Goal: Complete application form: Complete application form

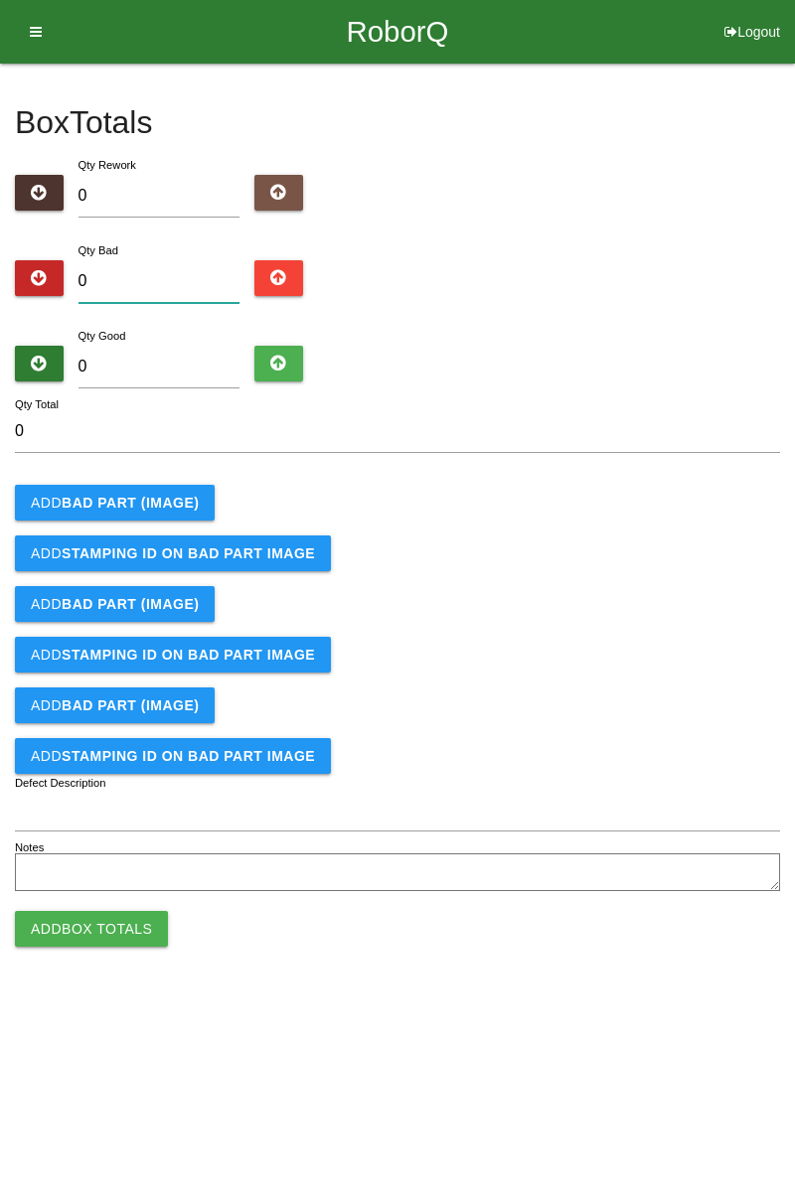
click at [164, 260] on input "0" at bounding box center [159, 281] width 162 height 43
type input "1"
type input "12"
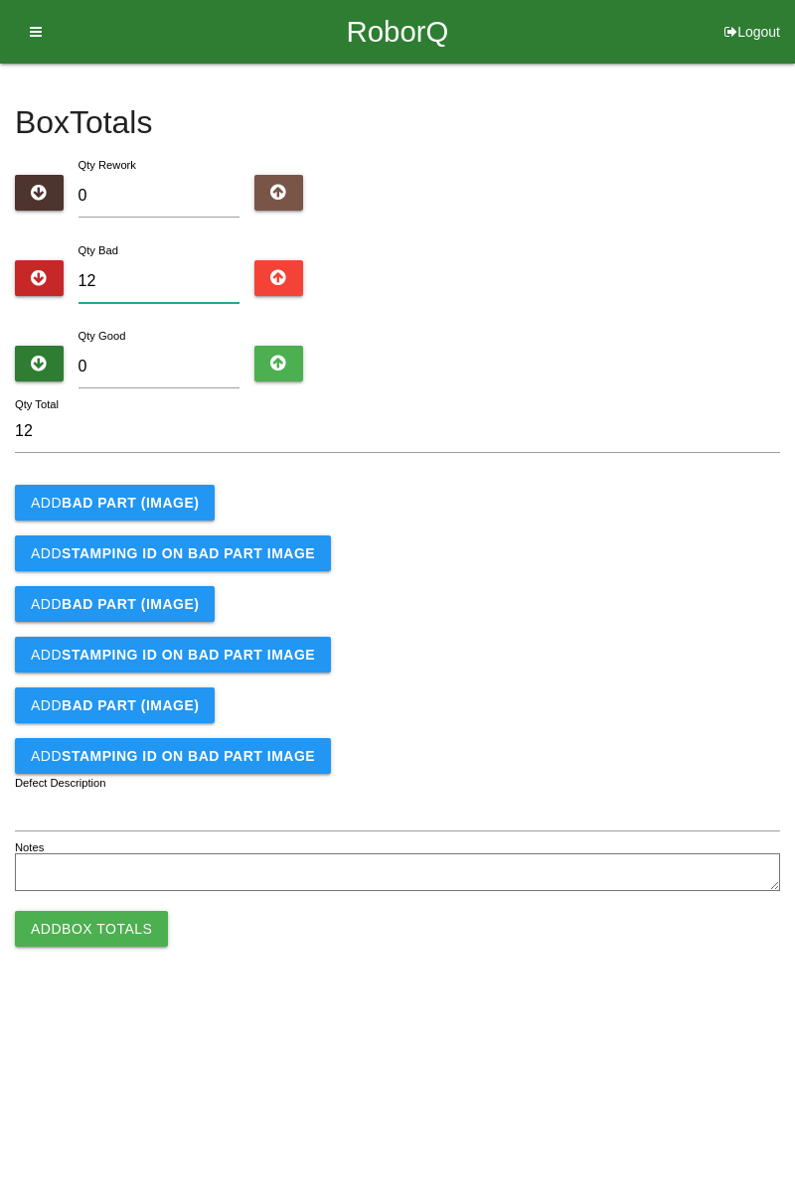
type input "12"
click at [192, 358] on input "0" at bounding box center [159, 367] width 162 height 43
type input "7"
type input "19"
type input "72"
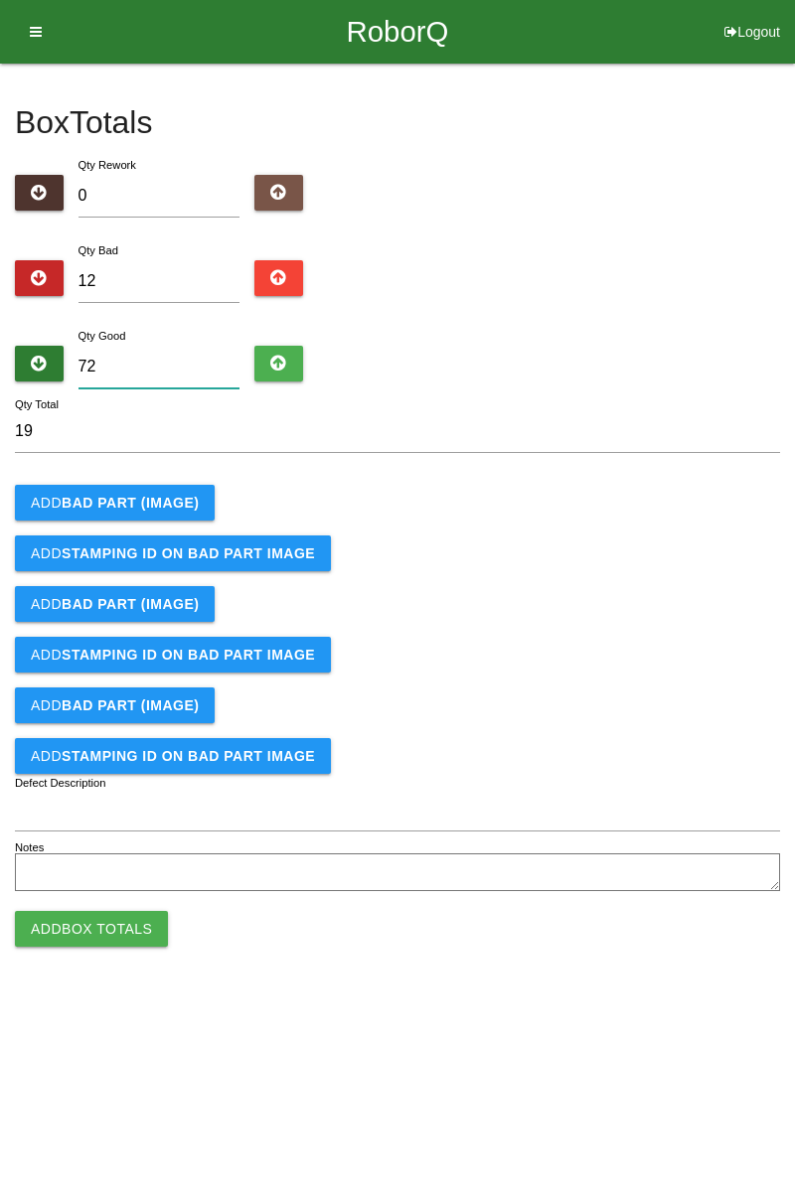
type input "84"
type input "72"
click at [170, 513] on button "Add BAD PART (IMAGE)" at bounding box center [115, 503] width 200 height 36
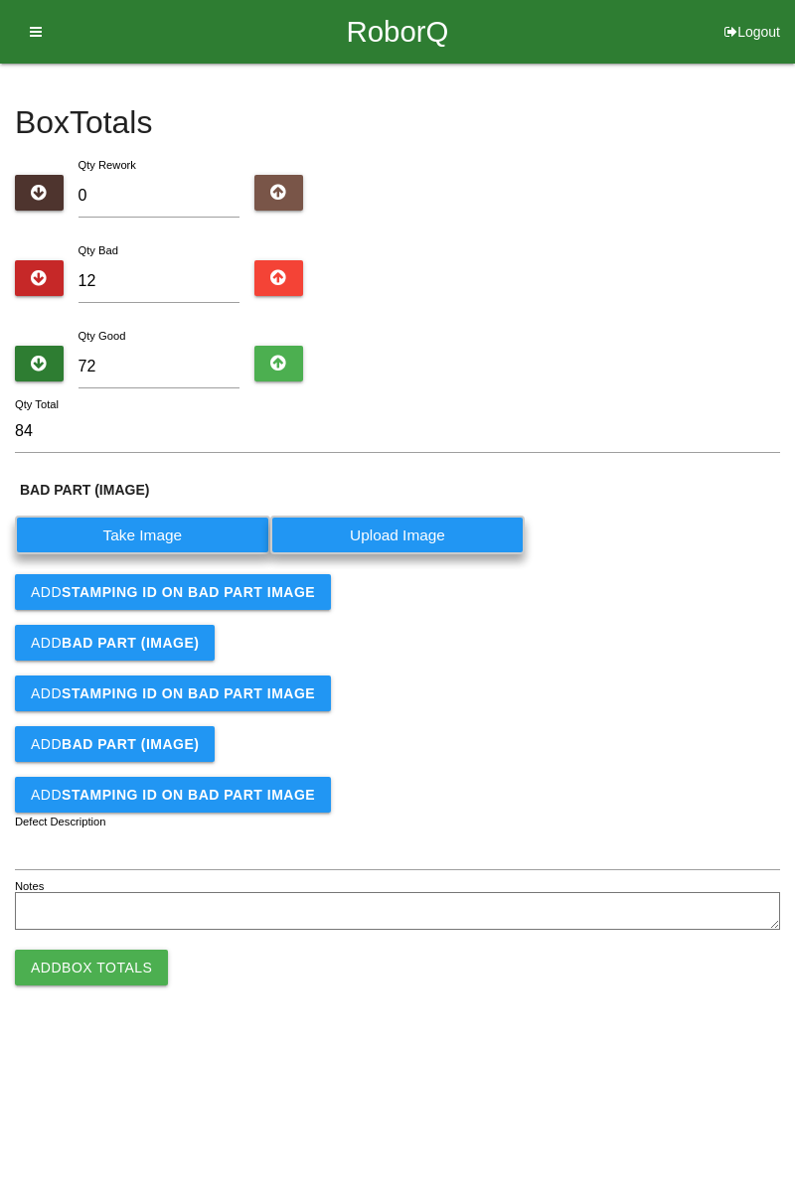
click at [181, 525] on label "Take Image" at bounding box center [142, 535] width 255 height 39
click at [0, 0] on \(IMAGE\) "Take Image" at bounding box center [0, 0] width 0 height 0
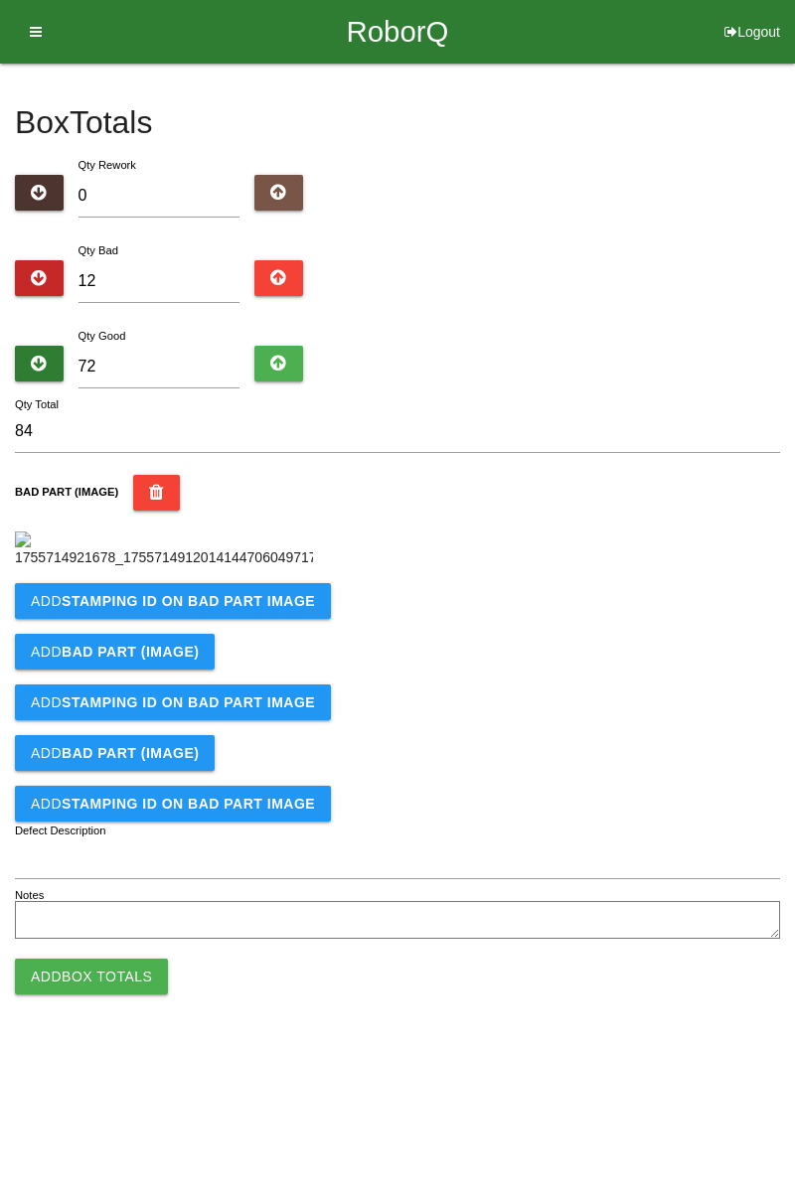
scroll to position [111, 0]
click at [260, 609] on b "STAMPING ID on BAD PART Image" at bounding box center [188, 601] width 253 height 16
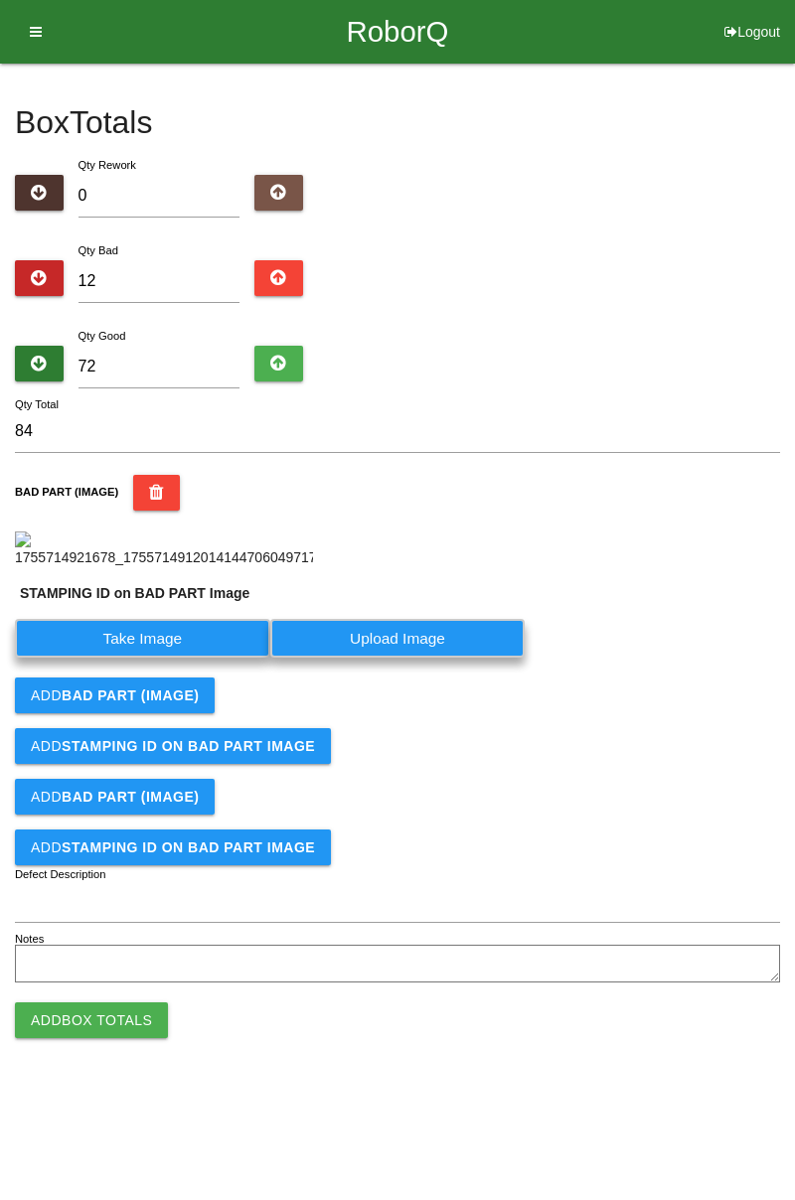
click at [173, 658] on label "Take Image" at bounding box center [142, 638] width 255 height 39
click at [0, 0] on PART "Take Image" at bounding box center [0, 0] width 0 height 0
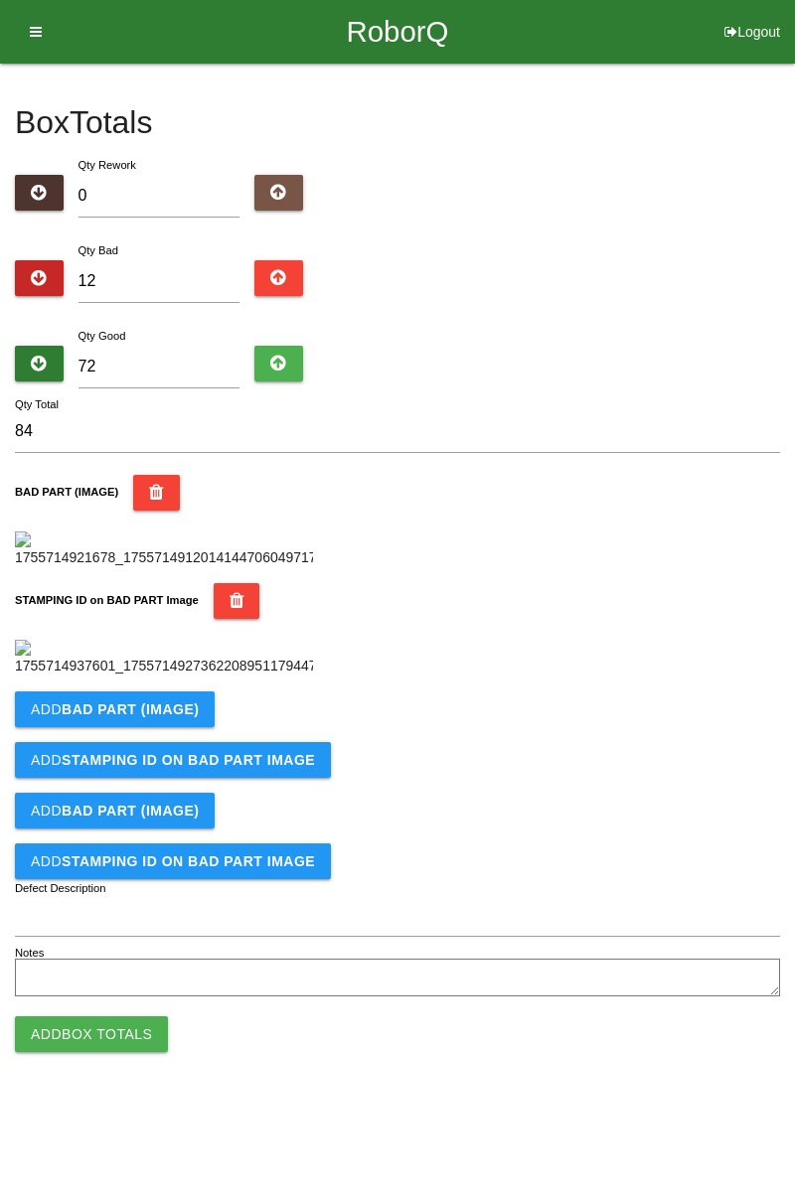
scroll to position [437, 0]
click at [151, 717] on b "BAD PART (IMAGE)" at bounding box center [130, 709] width 137 height 16
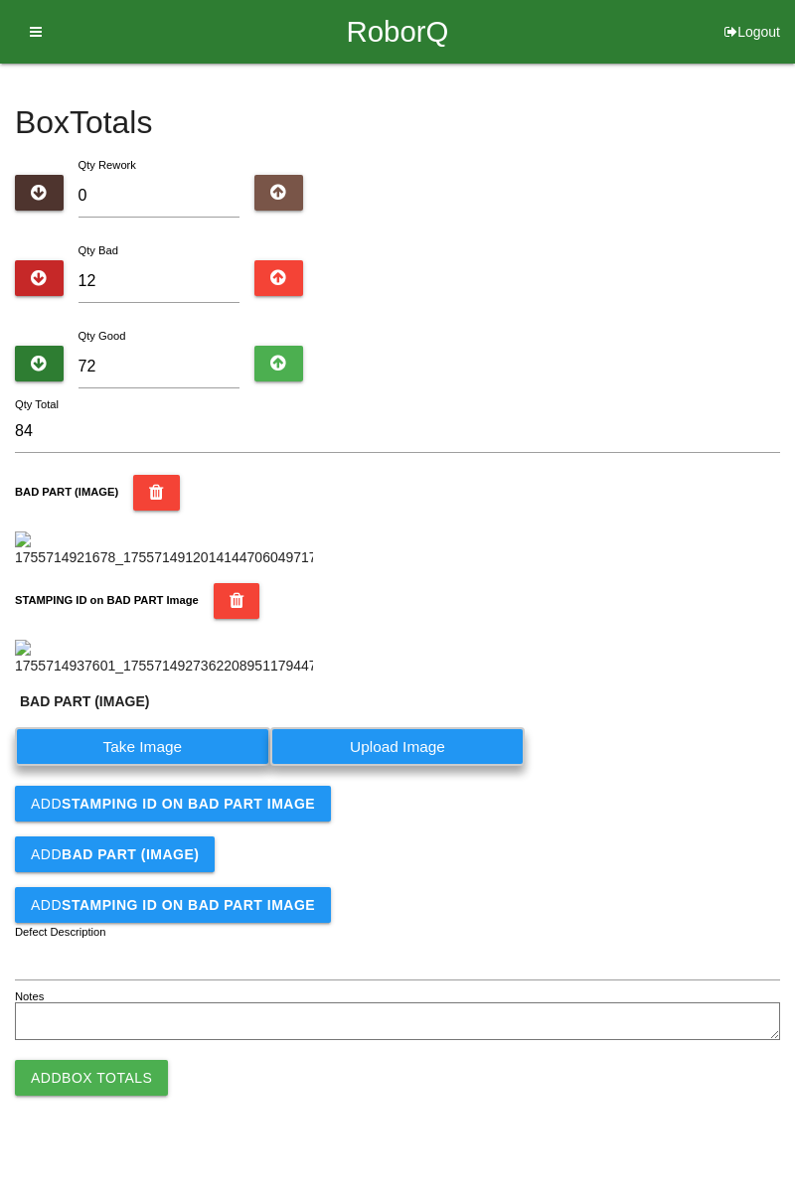
click at [167, 766] on label "Take Image" at bounding box center [142, 746] width 255 height 39
click at [0, 0] on \(IMAGE\) "Take Image" at bounding box center [0, 0] width 0 height 0
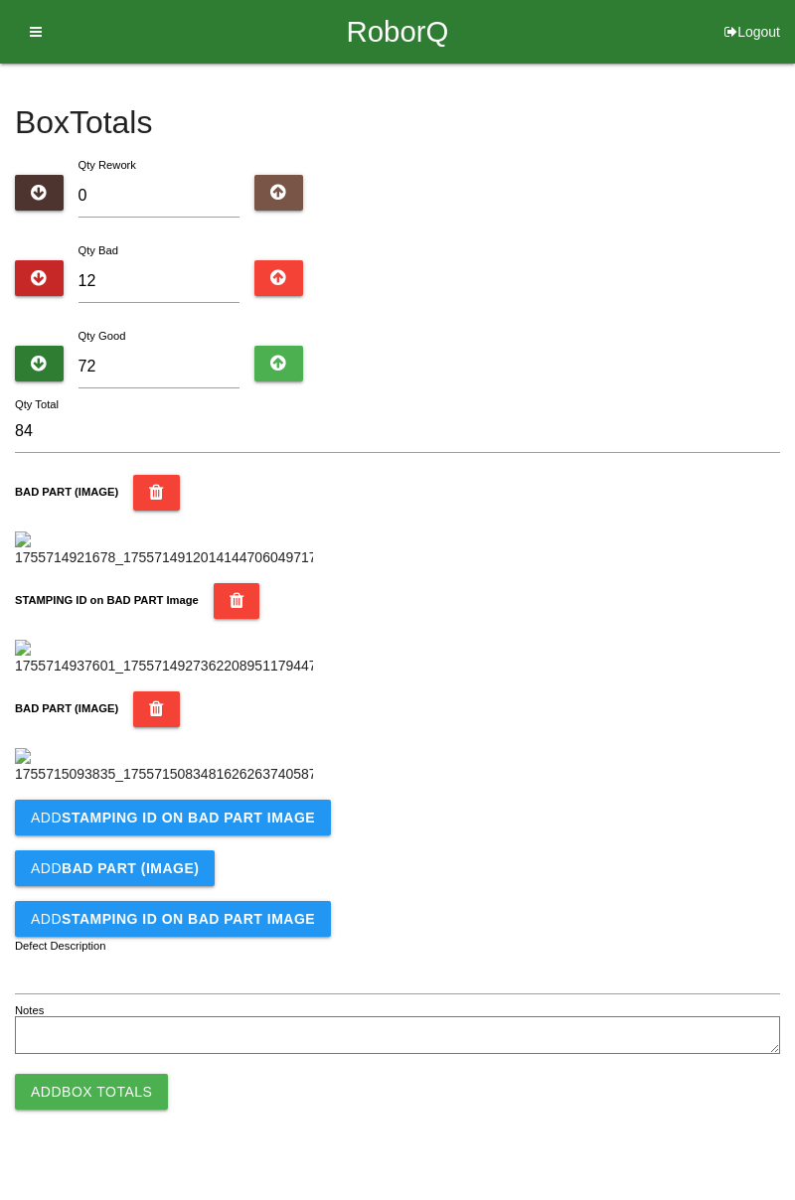
scroll to position [763, 0]
click at [225, 825] on b "STAMPING ID on BAD PART Image" at bounding box center [188, 818] width 253 height 16
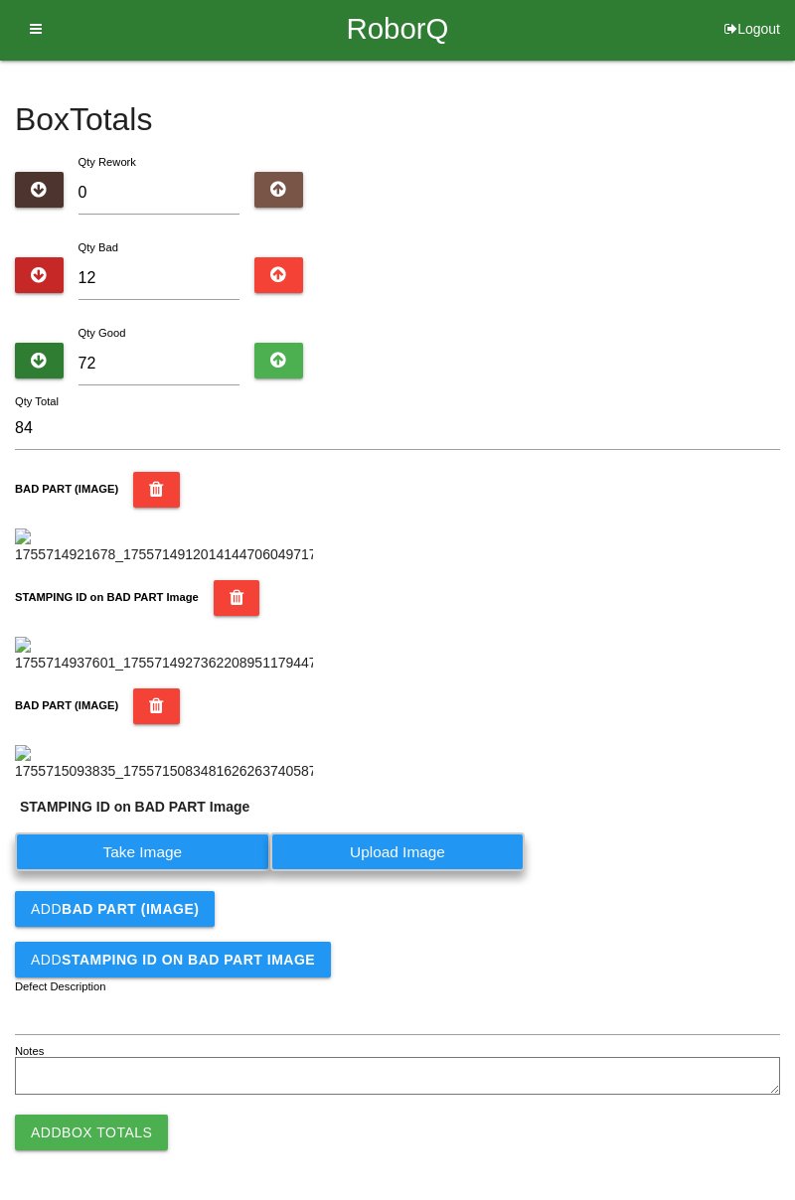
click at [178, 871] on label "Take Image" at bounding box center [142, 851] width 255 height 39
click at [0, 0] on PART "Take Image" at bounding box center [0, 0] width 0 height 0
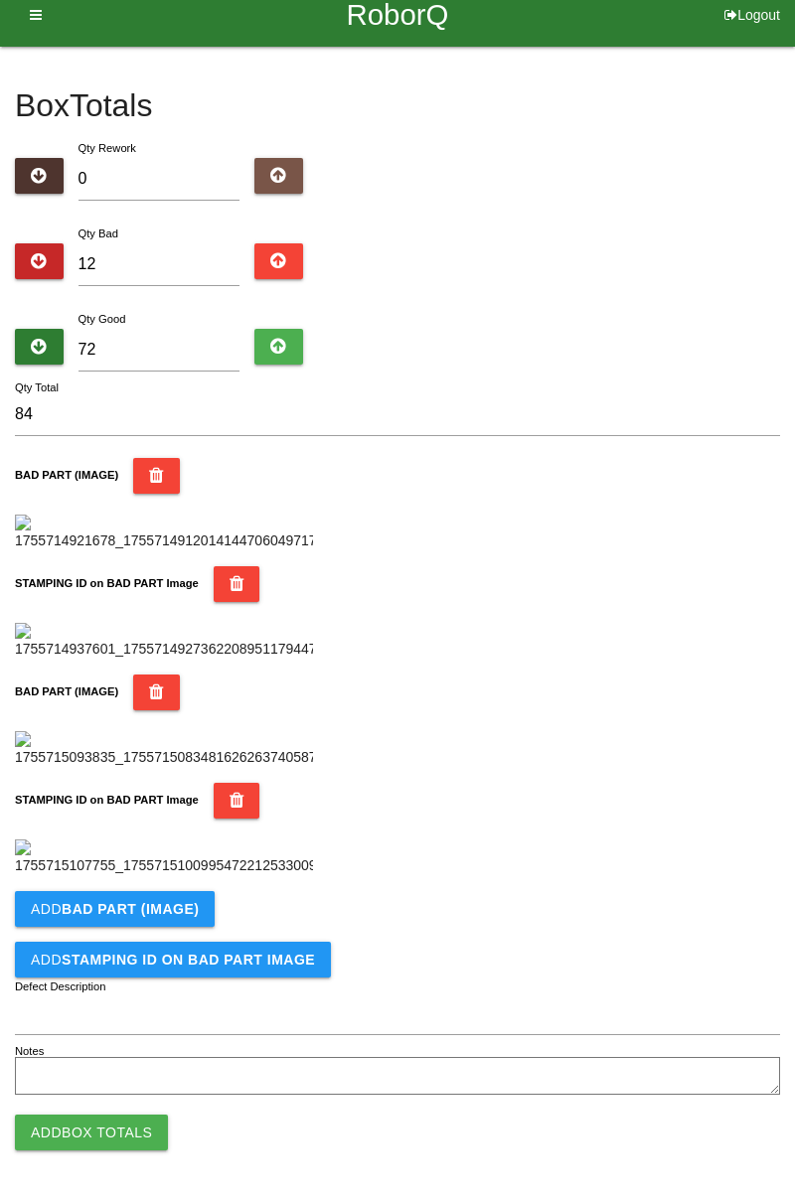
scroll to position [1089, 0]
click at [165, 906] on b "BAD PART (IMAGE)" at bounding box center [130, 909] width 137 height 16
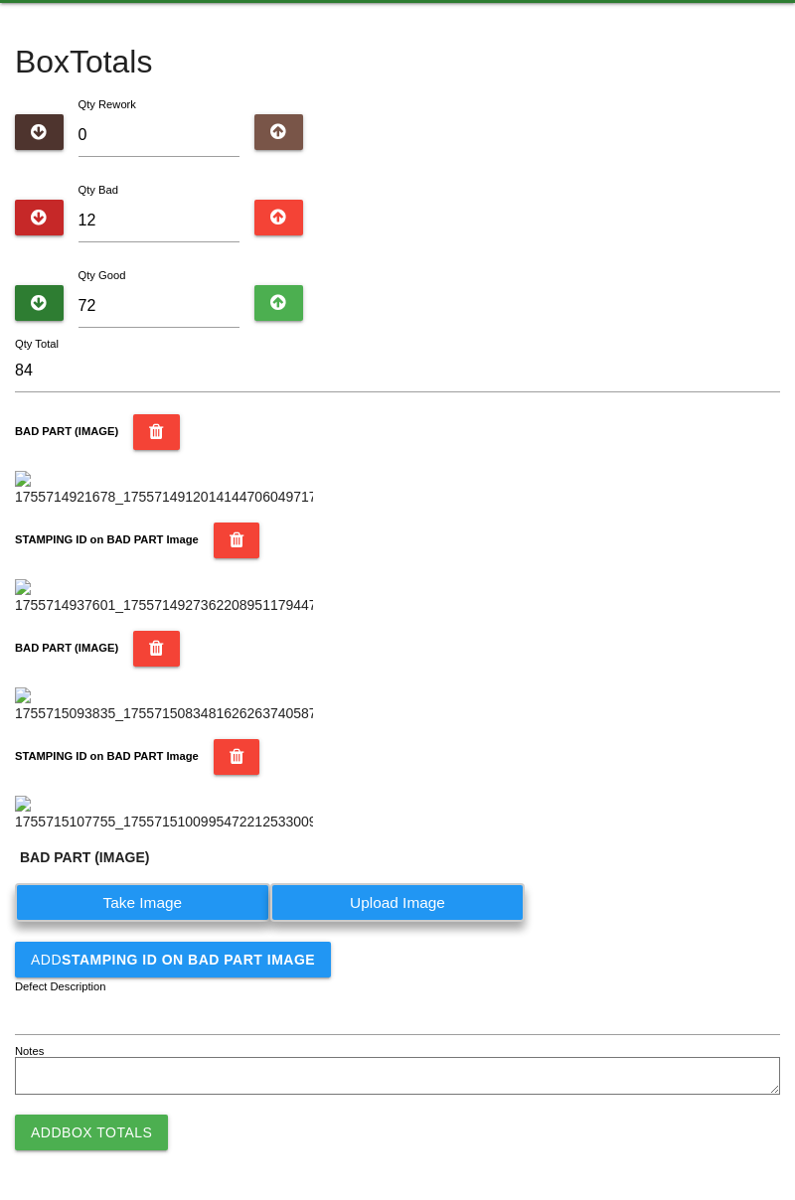
click at [175, 922] on label "Take Image" at bounding box center [142, 902] width 255 height 39
click at [0, 0] on \(IMAGE\) "Take Image" at bounding box center [0, 0] width 0 height 0
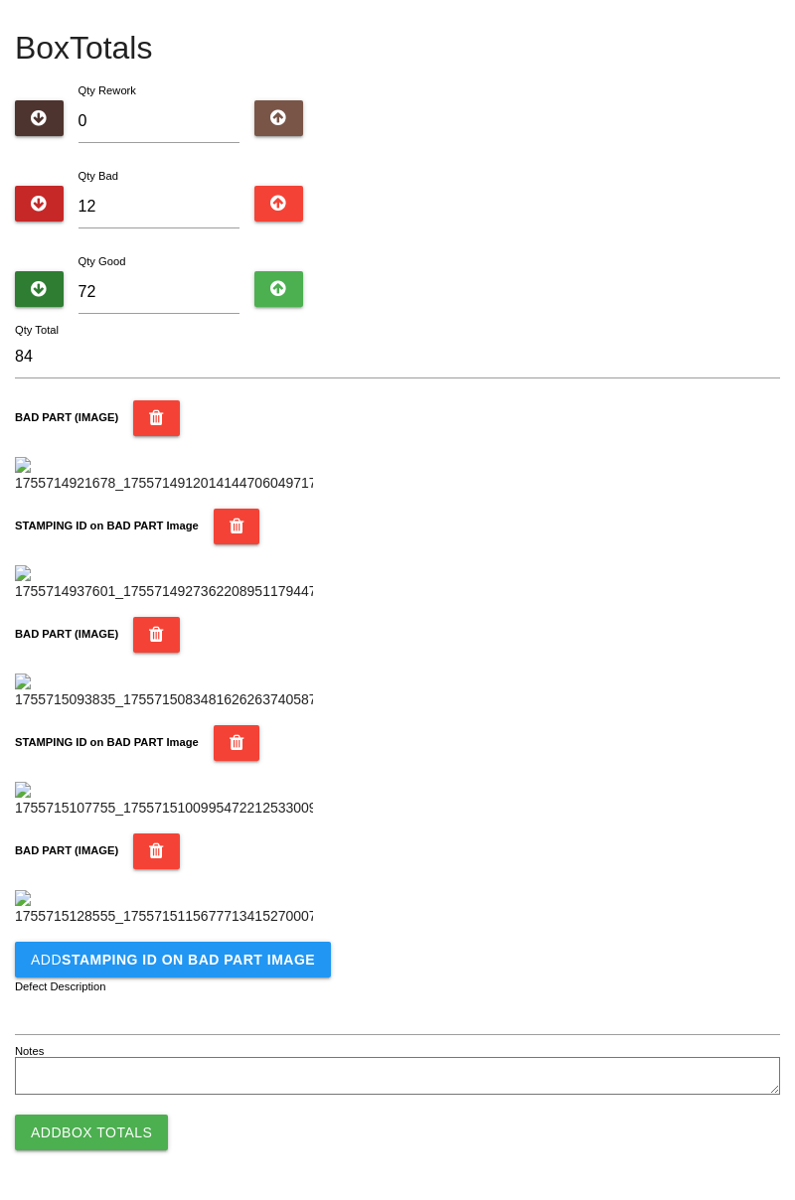
scroll to position [1415, 0]
click at [228, 973] on button "Add STAMPING ID on BAD PART Image" at bounding box center [173, 960] width 316 height 36
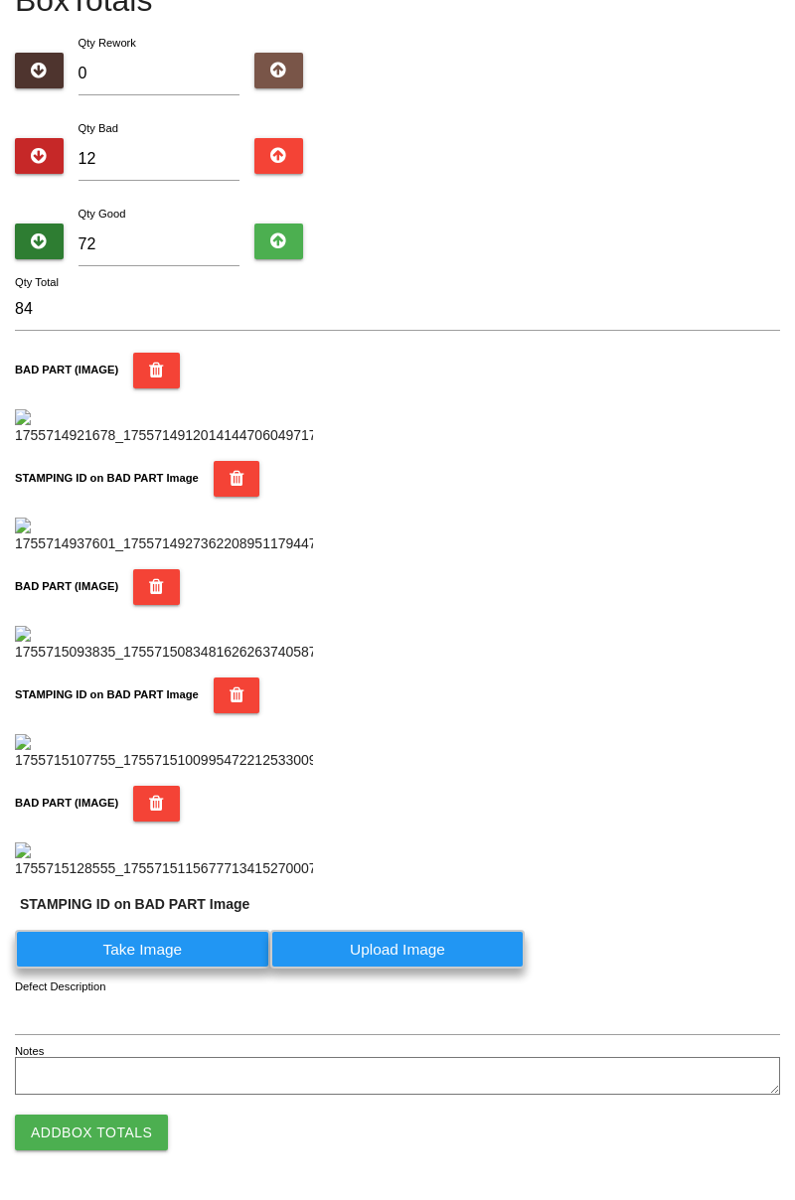
click at [191, 969] on label "Take Image" at bounding box center [142, 949] width 255 height 39
click at [0, 0] on PART "Take Image" at bounding box center [0, 0] width 0 height 0
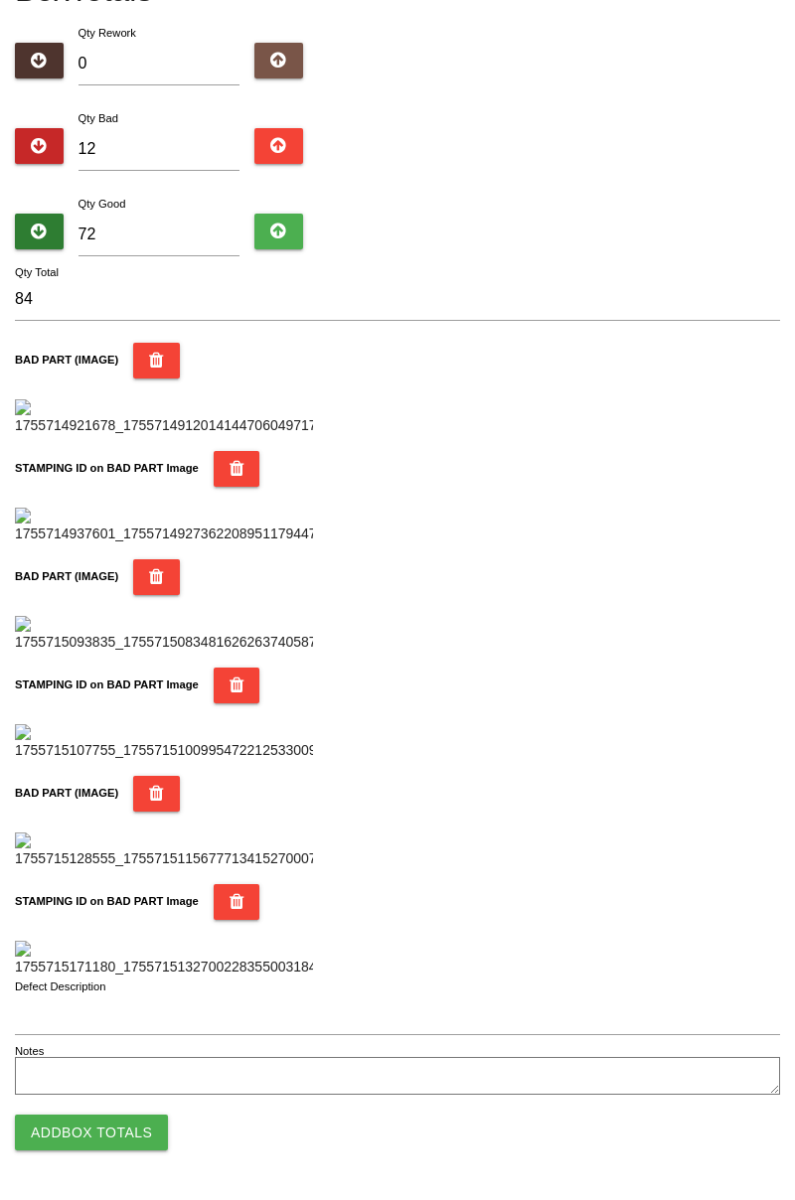
scroll to position [1740, 0]
click at [110, 1119] on button "Add Box Totals" at bounding box center [91, 1133] width 153 height 36
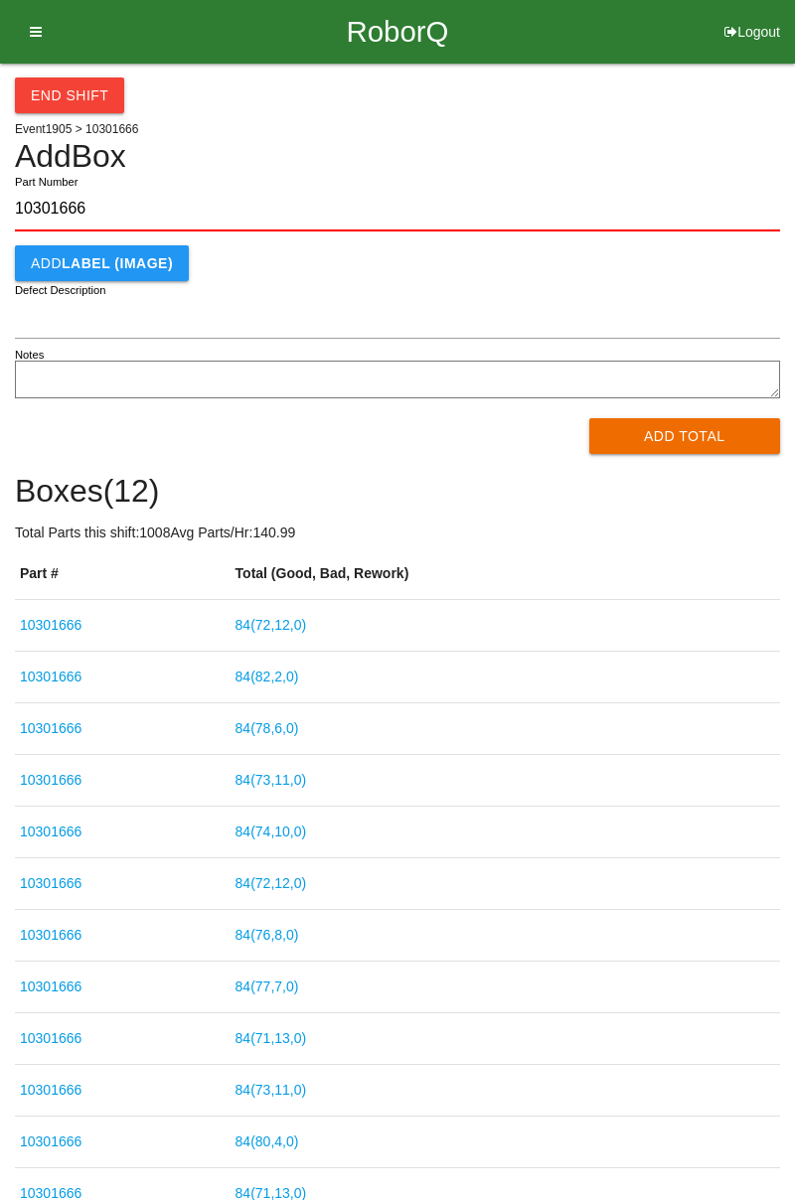
type input "10301666"
